Goal: Information Seeking & Learning: Learn about a topic

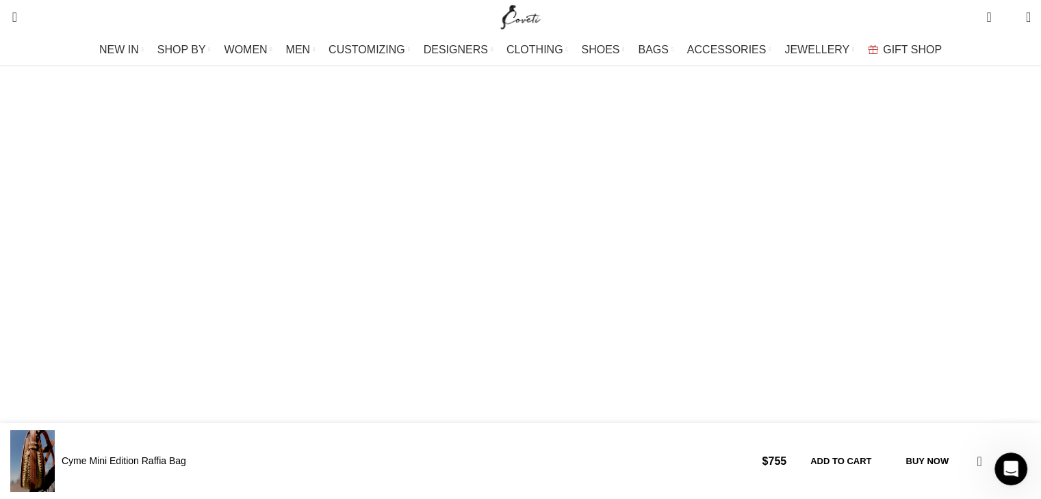
scroll to position [1330, 0]
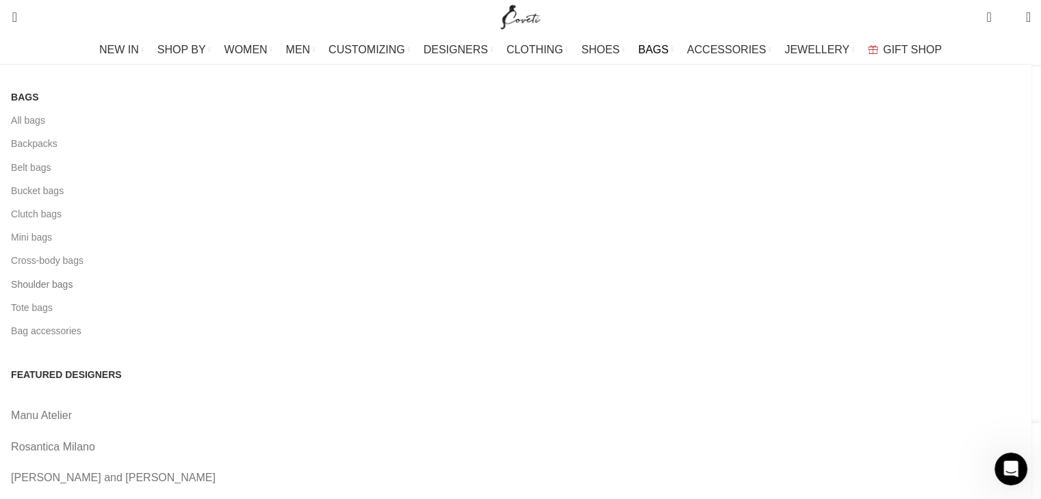
click at [147, 285] on link "Shoulder bags" at bounding box center [516, 284] width 1010 height 23
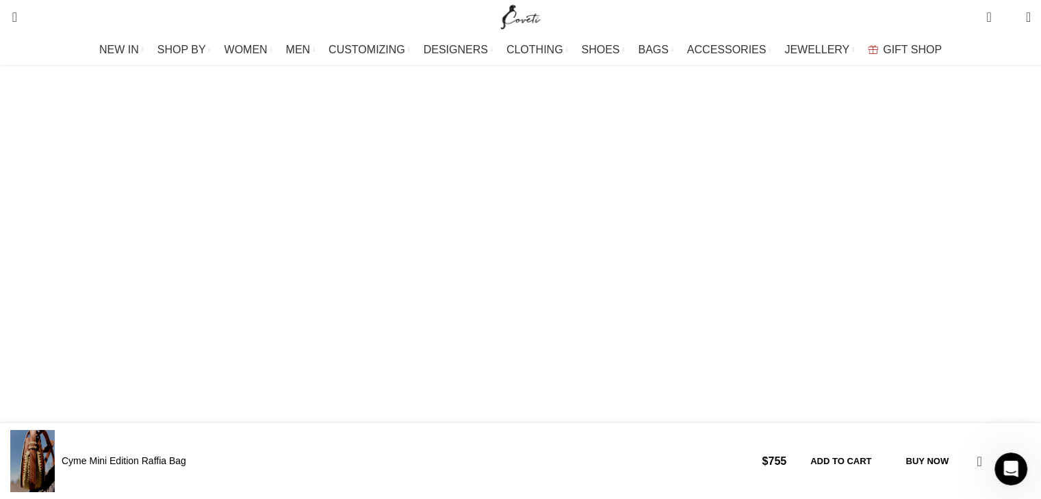
scroll to position [987, 0]
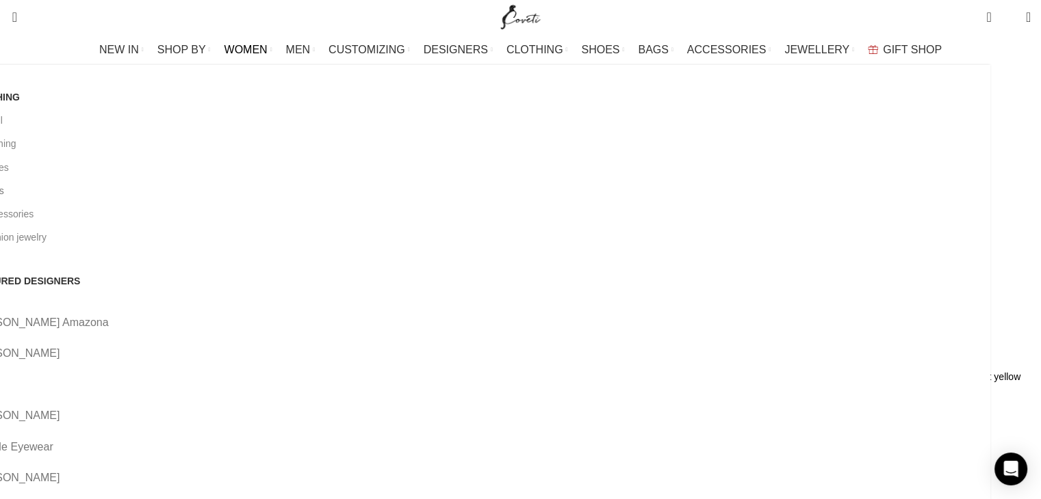
click at [128, 187] on link "All bags" at bounding box center [475, 190] width 1010 height 23
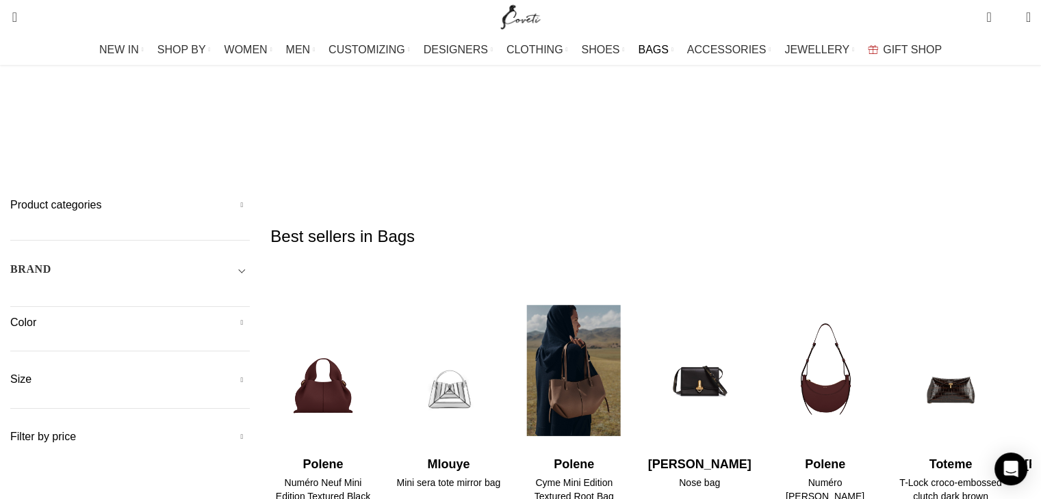
scroll to position [81, 0]
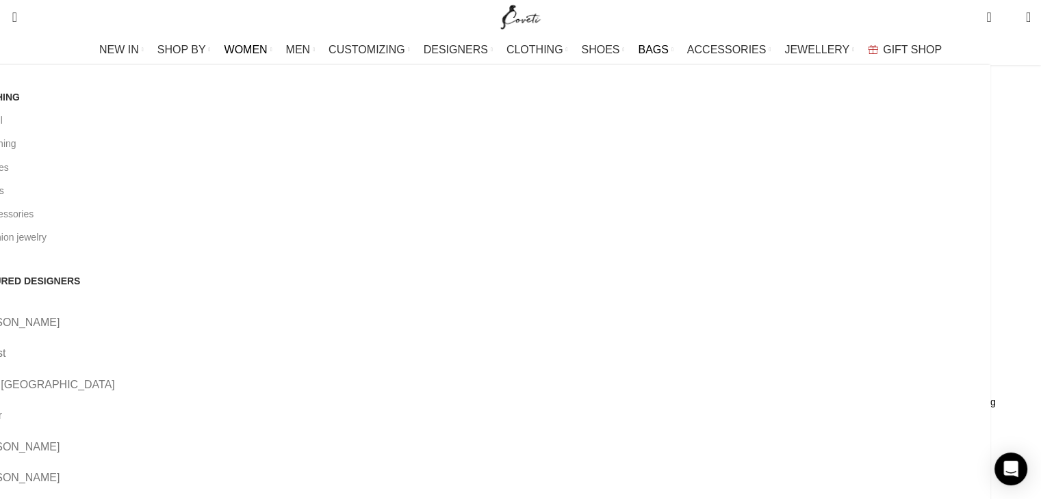
click at [129, 192] on link "All bags" at bounding box center [475, 190] width 1010 height 23
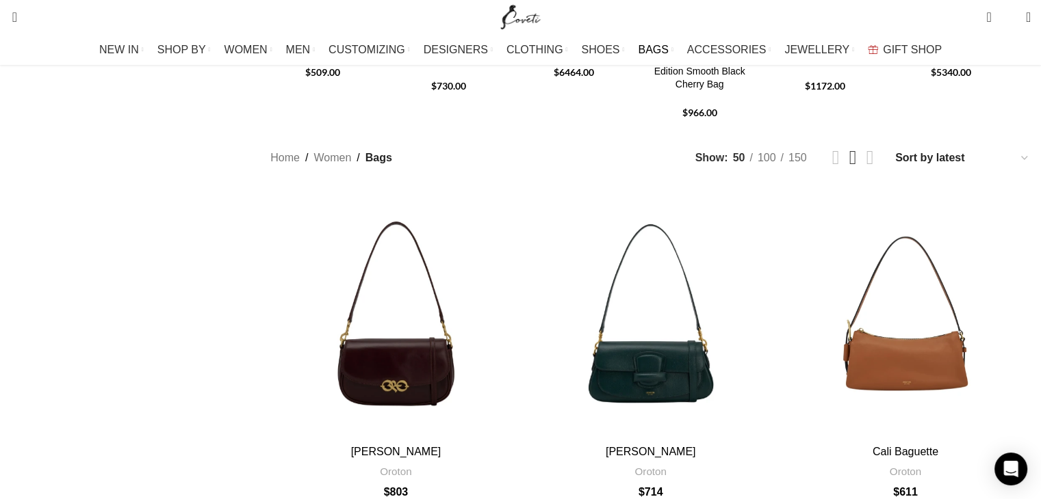
scroll to position [345, 0]
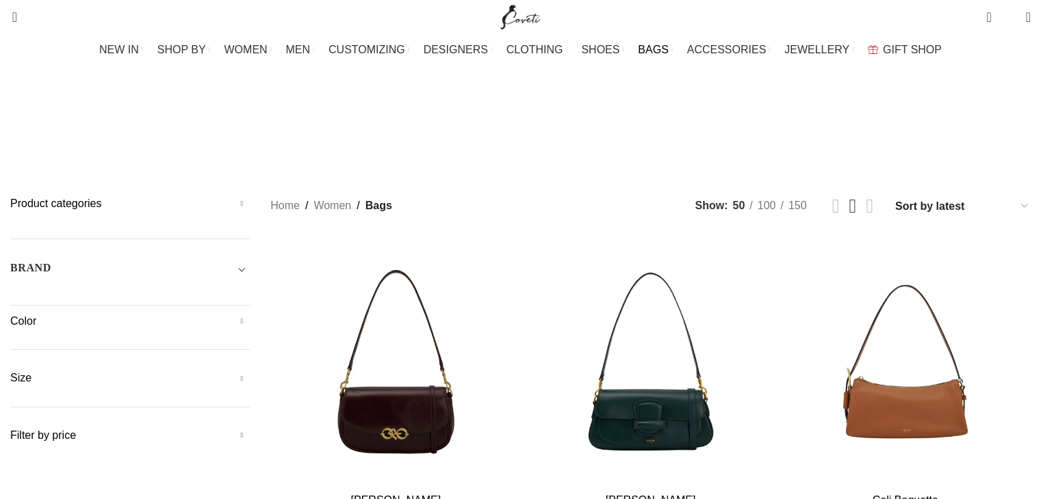
scroll to position [81, 0]
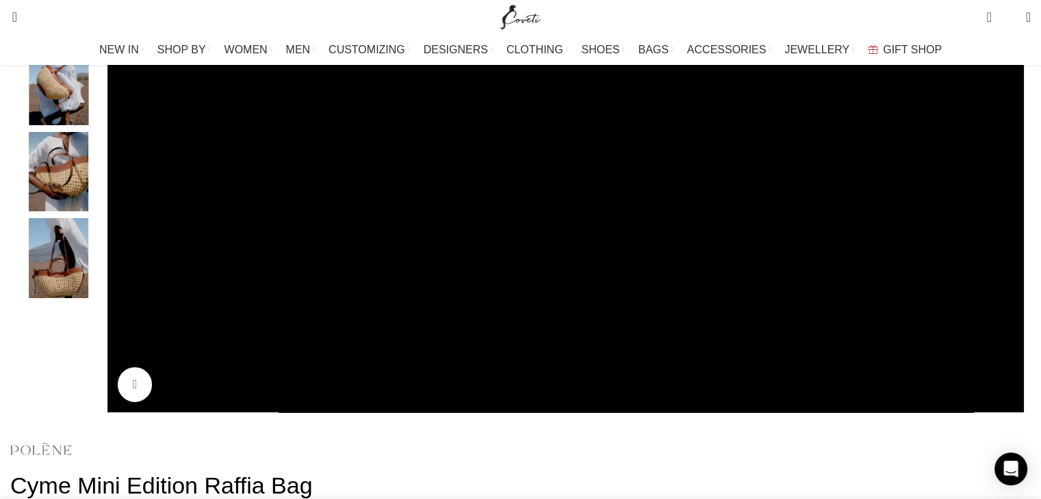
scroll to position [0, 144]
click at [72, 433] on img at bounding box center [41, 449] width 62 height 32
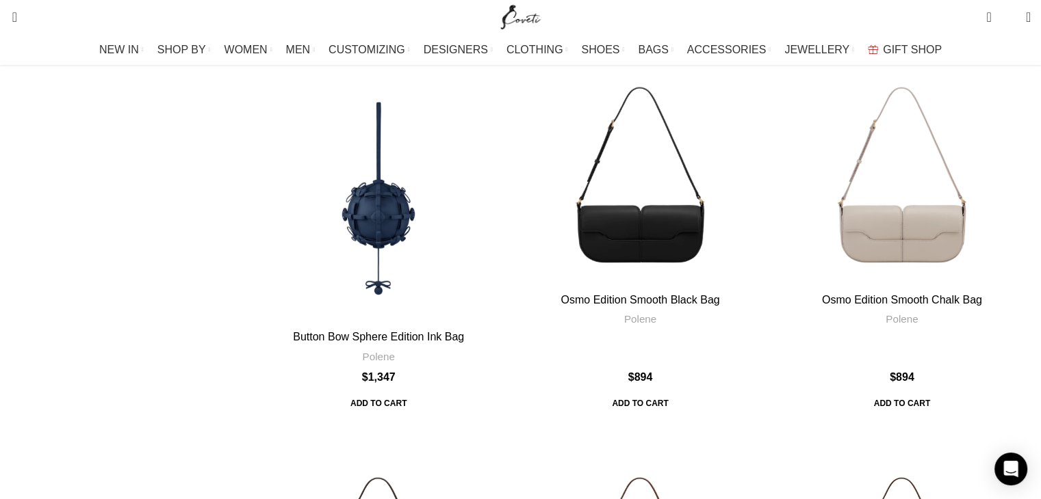
scroll to position [4269, 0]
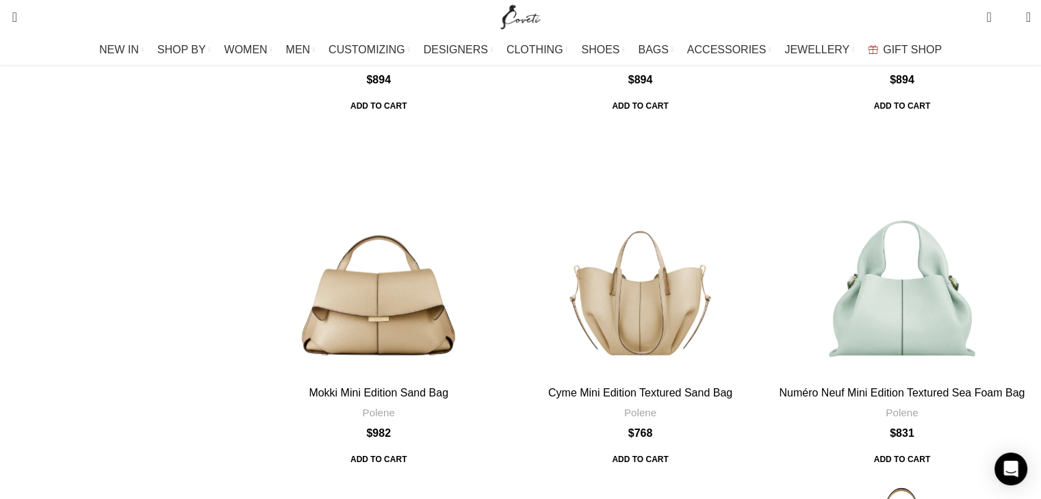
scroll to position [2977, 0]
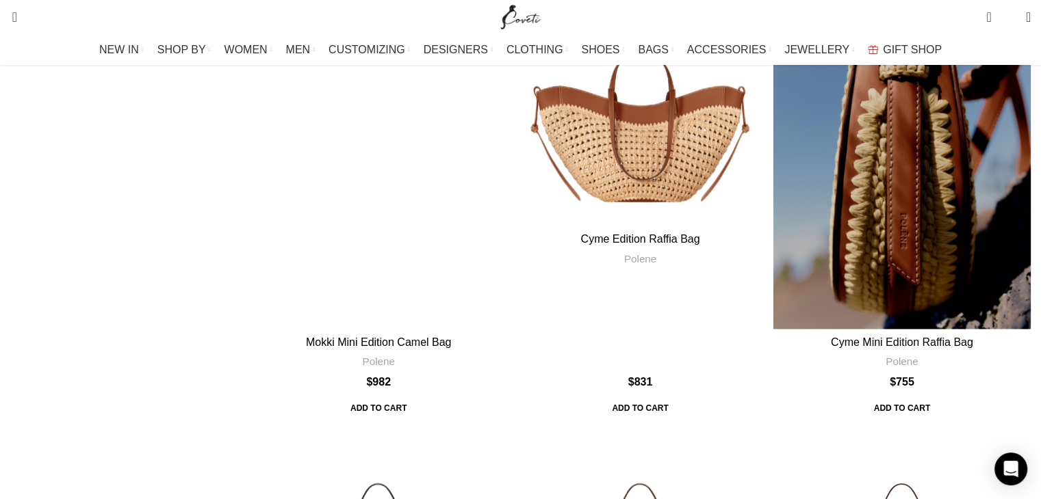
scroll to position [2091, 0]
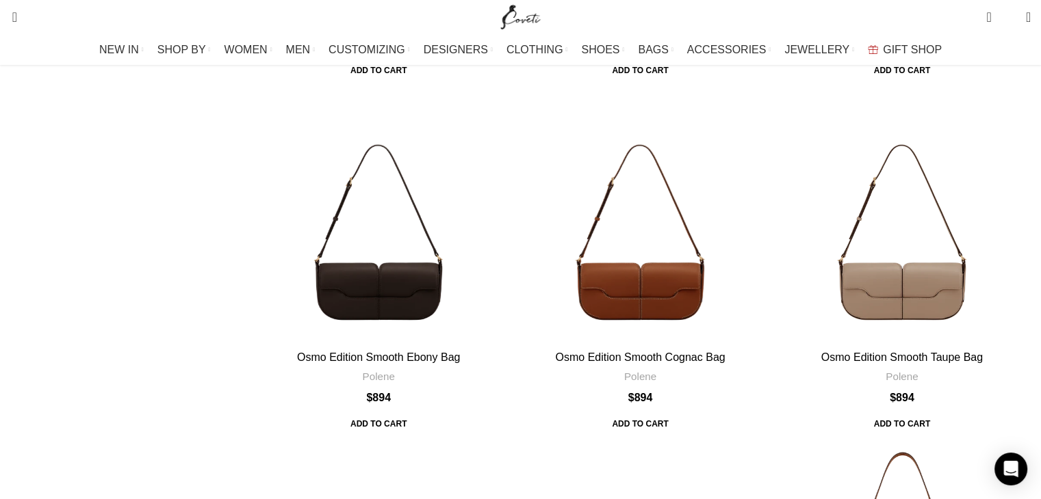
scroll to position [5820, 0]
